Goal: Information Seeking & Learning: Learn about a topic

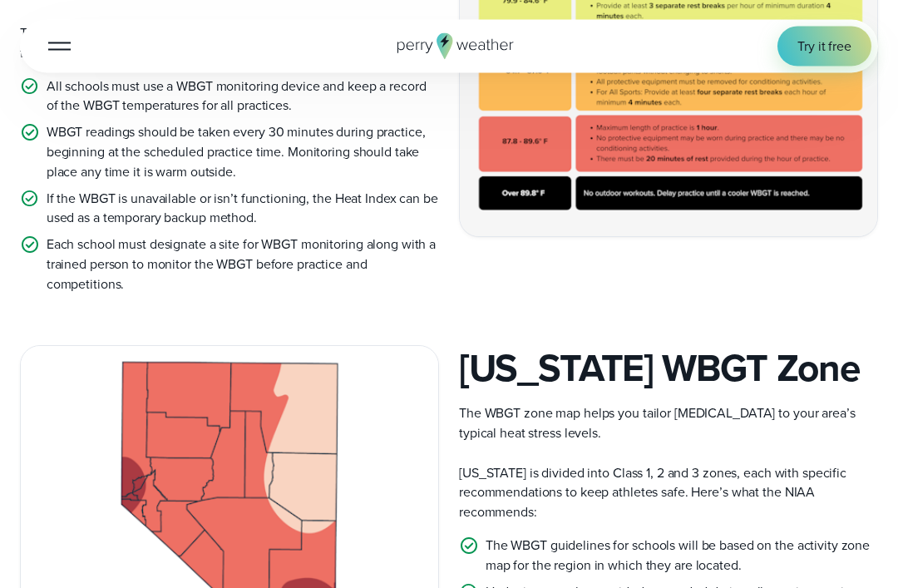
scroll to position [727, 0]
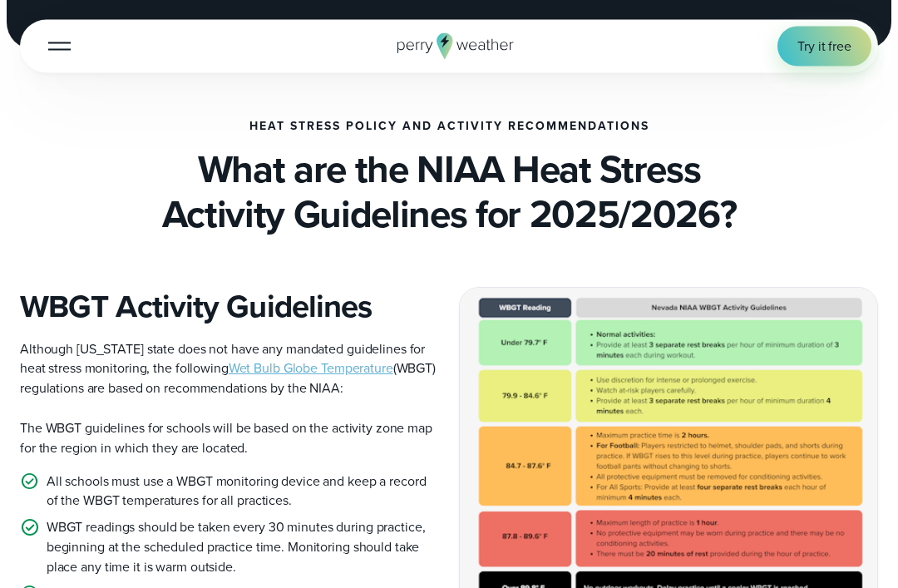
scroll to position [333, 0]
